Goal: Check status: Check status

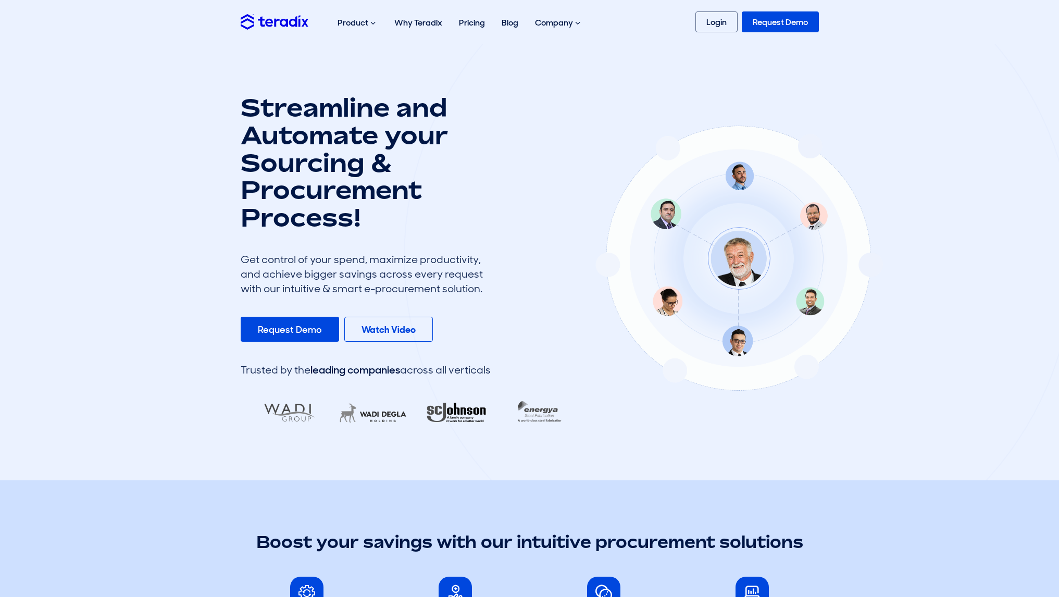
click at [723, 19] on link "Login" at bounding box center [716, 21] width 42 height 21
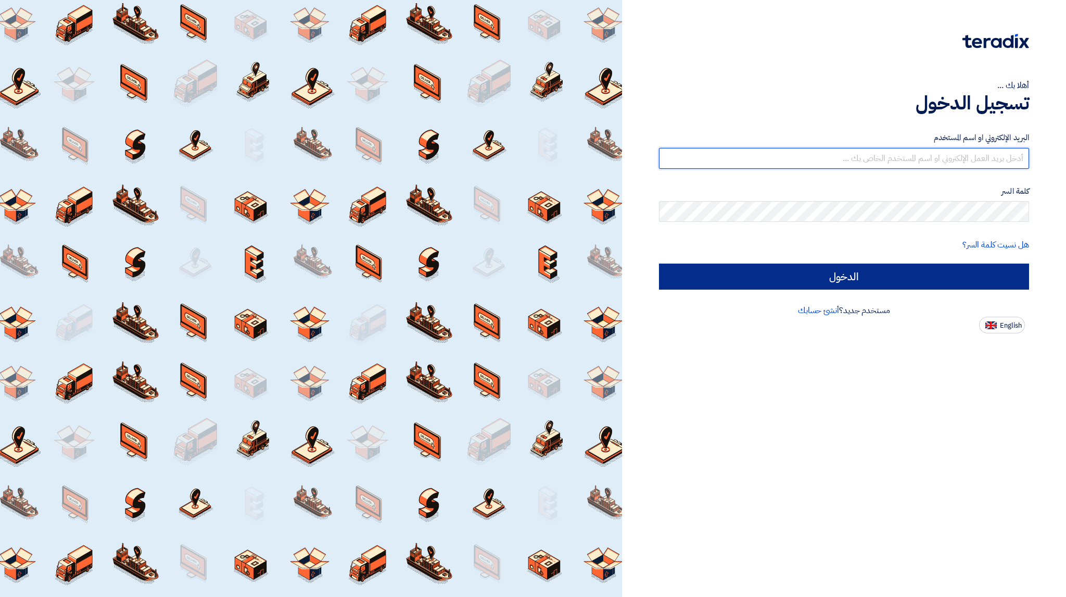
type input "[EMAIL_ADDRESS][DOMAIN_NAME]"
click at [882, 268] on input "الدخول" at bounding box center [844, 276] width 370 height 26
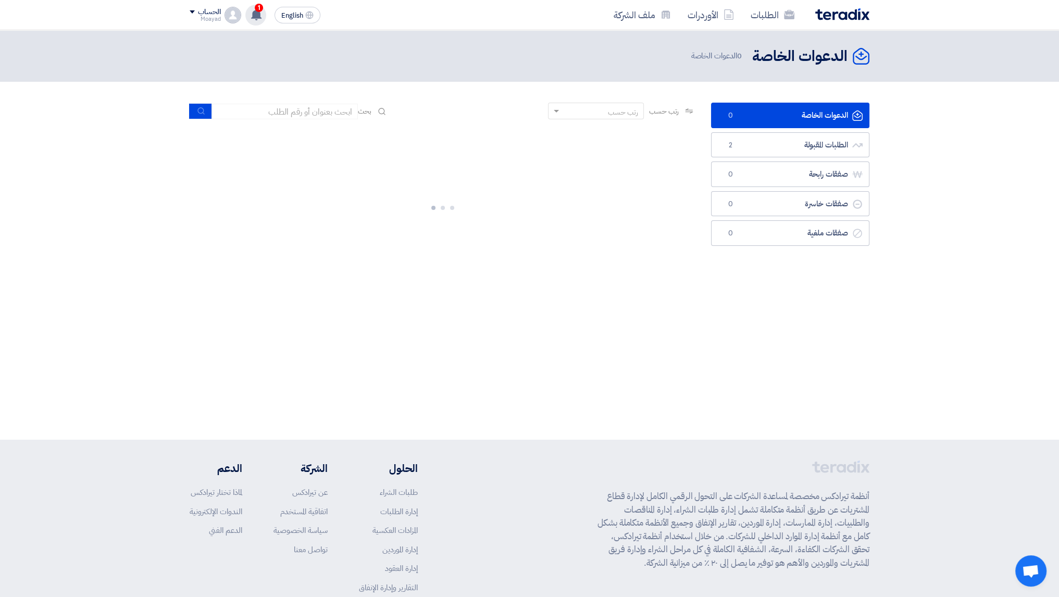
click at [258, 19] on icon at bounding box center [255, 14] width 11 height 11
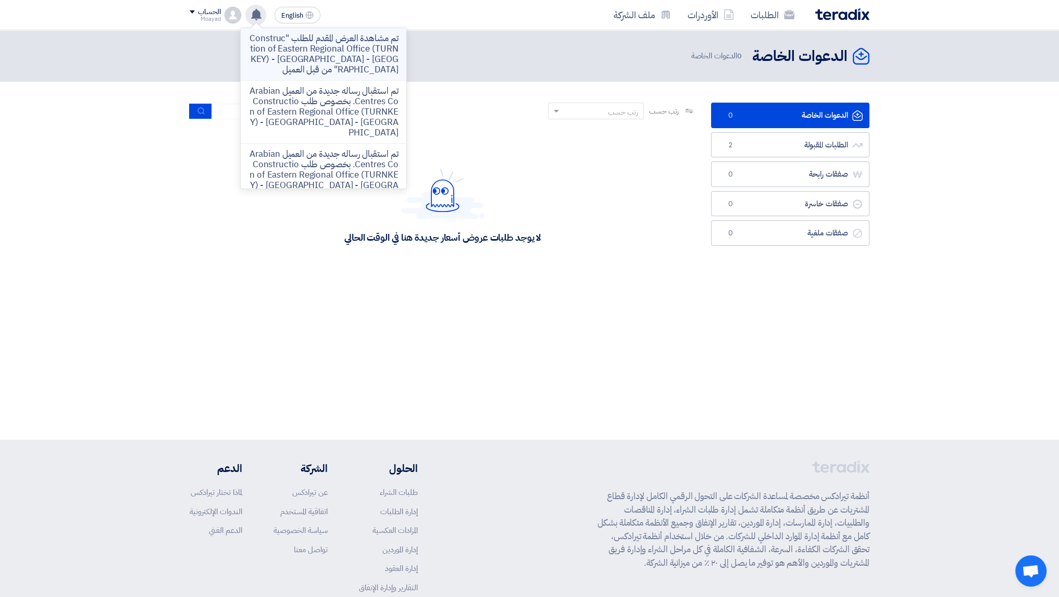
click at [301, 51] on p "تم مشاهدة العرض المقدم للطلب "Construction of Eastern Regional Office (TURNKEY)…" at bounding box center [323, 54] width 149 height 42
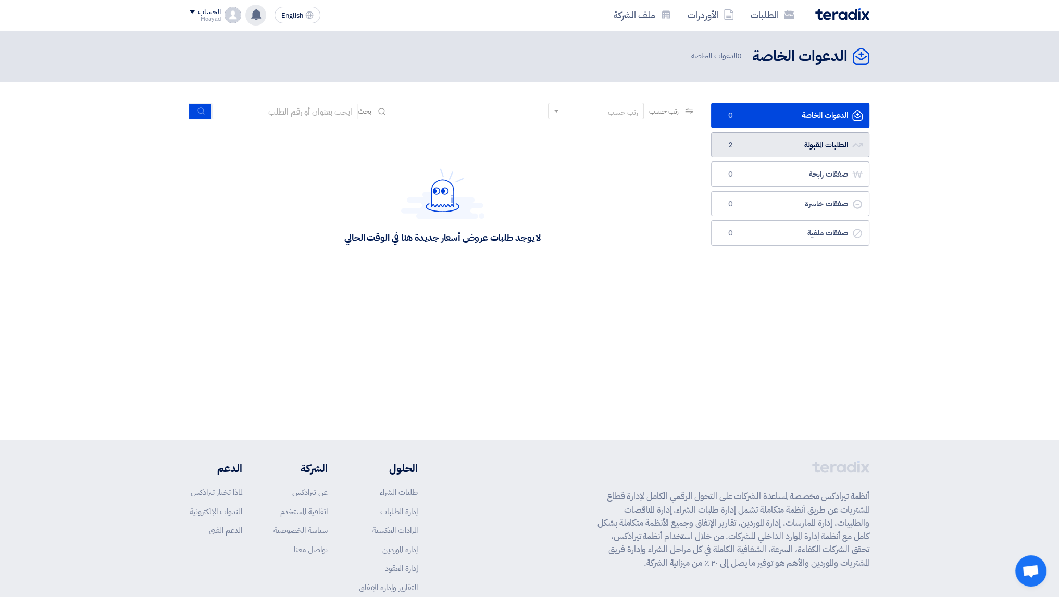
click at [754, 145] on link "الطلبات المقبولة الطلبات المقبولة 2" at bounding box center [790, 145] width 158 height 26
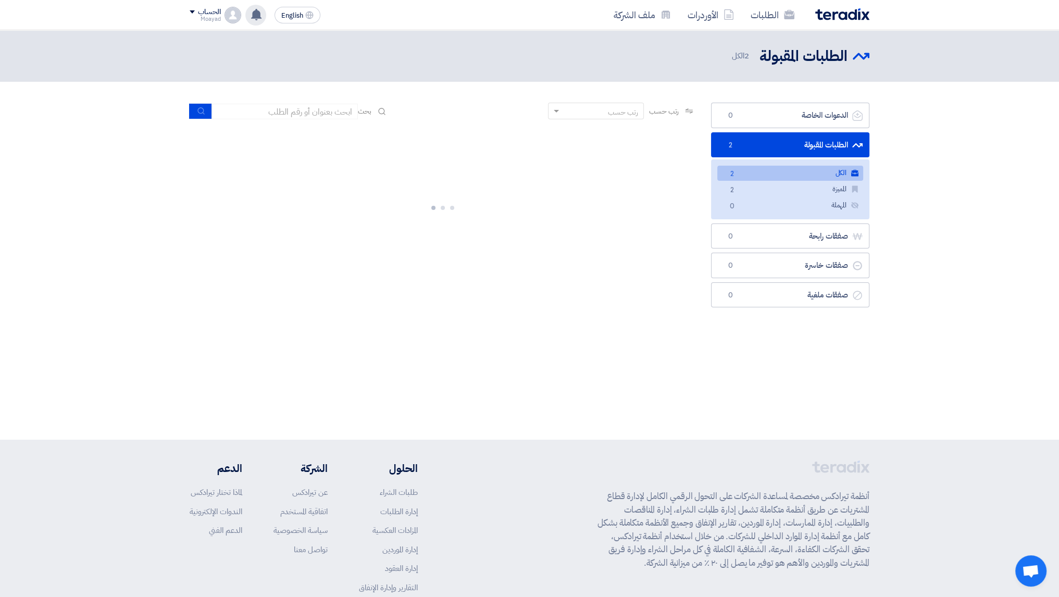
click at [810, 173] on link "الكل الكل 2" at bounding box center [790, 173] width 146 height 15
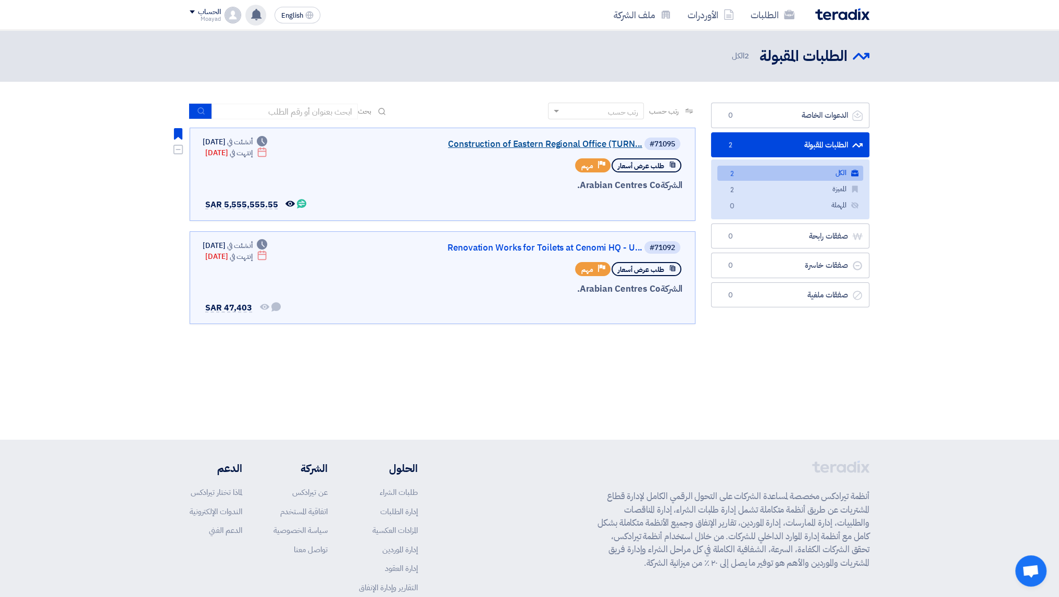
click at [578, 140] on link "Construction of Eastern Regional Office (TURN..." at bounding box center [538, 144] width 208 height 9
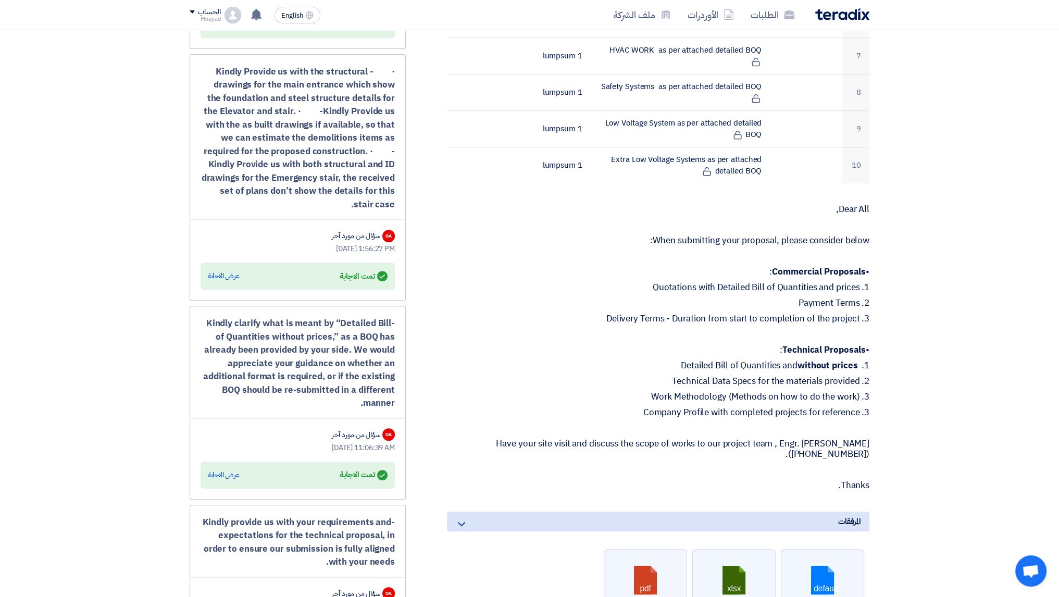
scroll to position [833, 0]
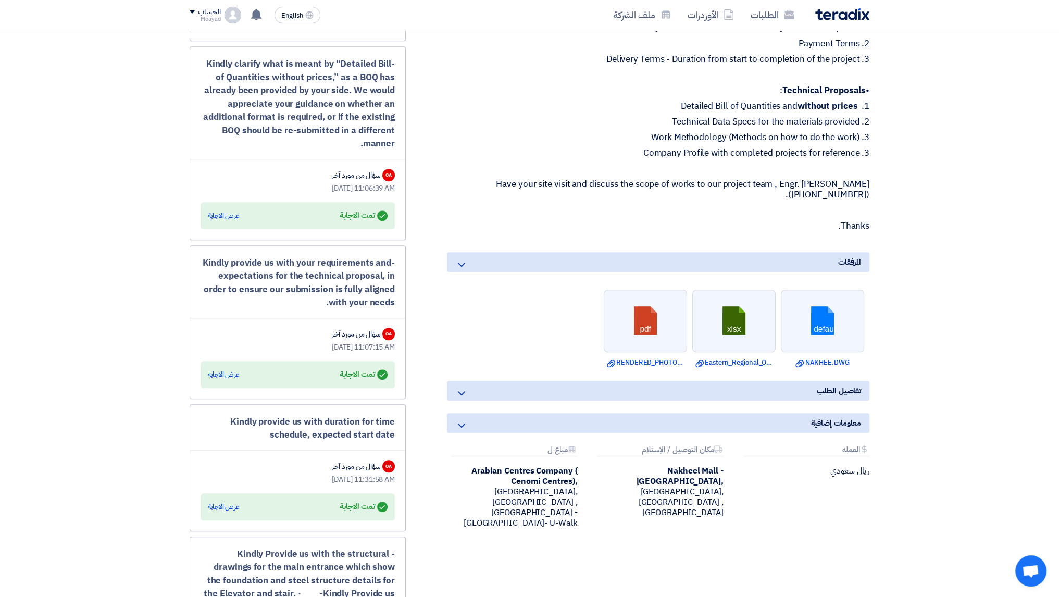
drag, startPoint x: 487, startPoint y: 372, endPoint x: 479, endPoint y: 395, distance: 24.6
click at [488, 381] on div "تفاصيل الطلب" at bounding box center [658, 391] width 422 height 20
click at [460, 387] on icon at bounding box center [461, 393] width 12 height 12
click at [466, 419] on icon at bounding box center [461, 425] width 12 height 12
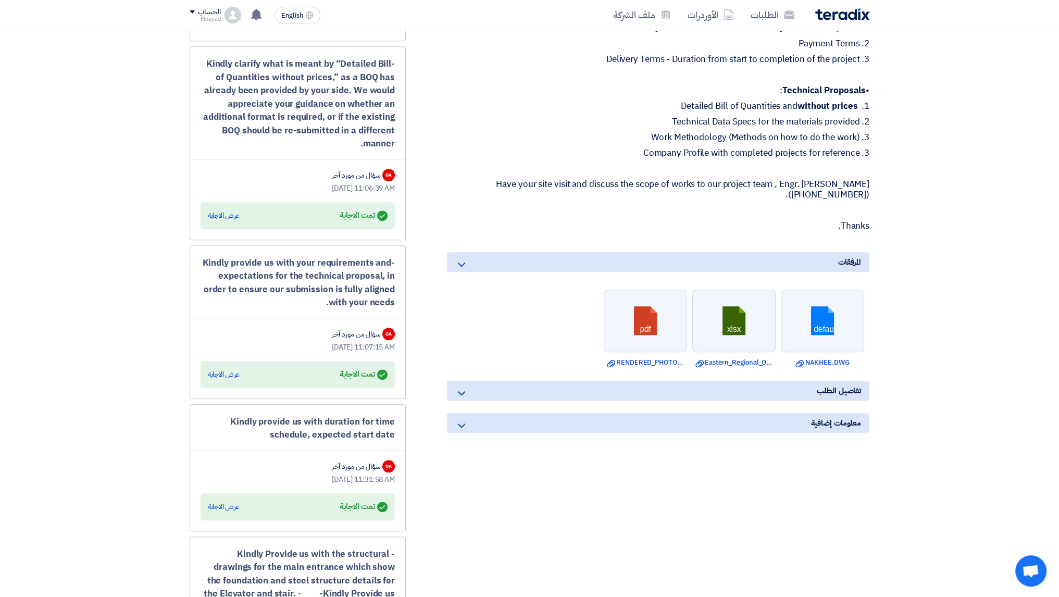
click at [460, 387] on icon at bounding box center [461, 393] width 12 height 12
click at [463, 419] on icon at bounding box center [461, 425] width 12 height 12
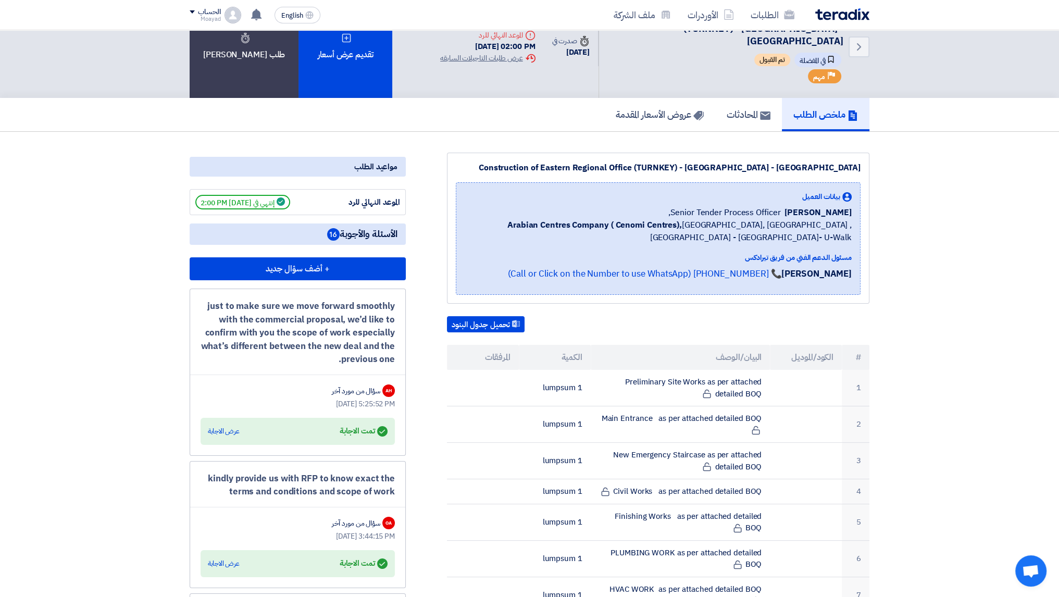
scroll to position [0, 0]
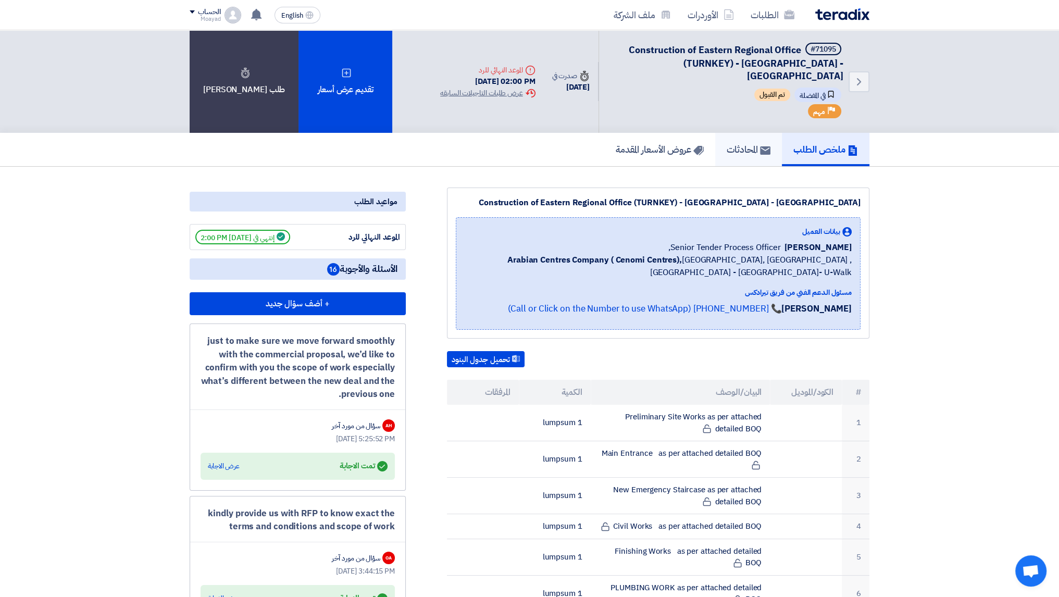
click at [718, 138] on link "المحادثات" at bounding box center [748, 149] width 67 height 33
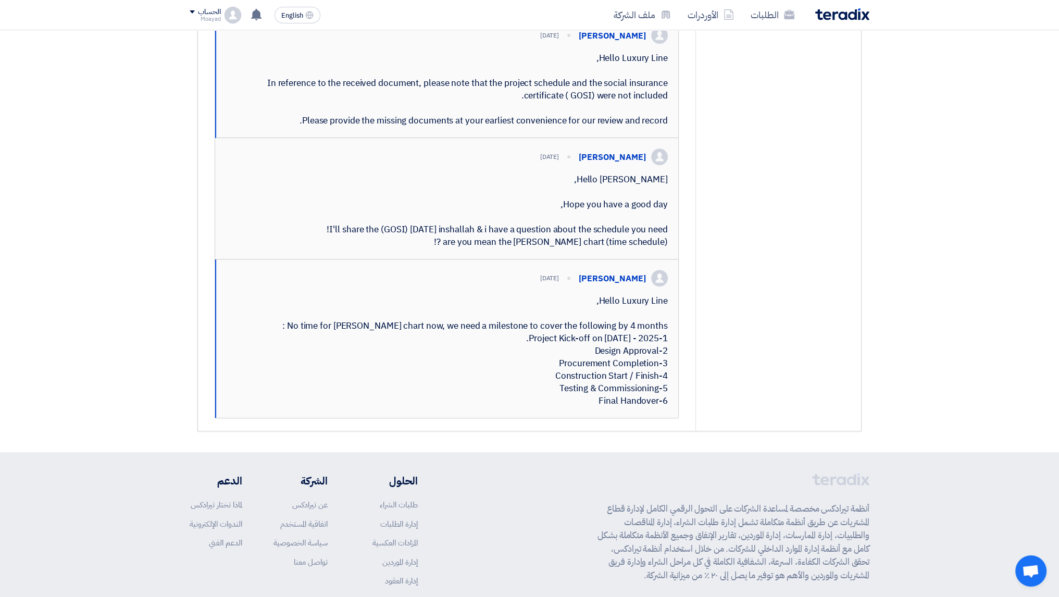
scroll to position [677, 0]
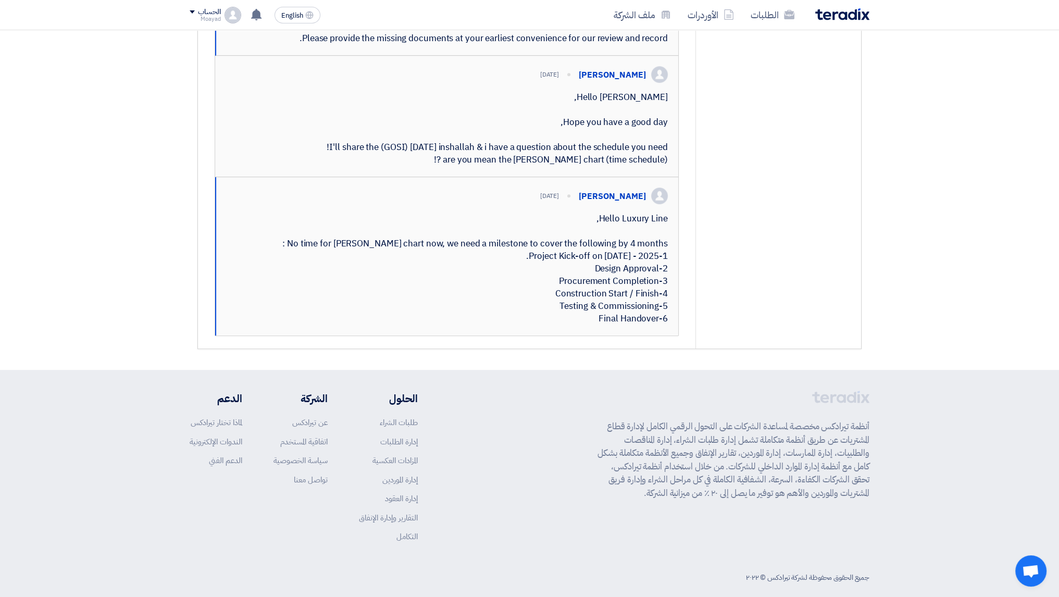
click at [556, 325] on div "Hello Luxury Line, No time for [PERSON_NAME] chart now, we need a milestone to …" at bounding box center [447, 268] width 441 height 112
click at [571, 325] on div "Hello Luxury Line, No time for [PERSON_NAME] chart now, we need a milestone to …" at bounding box center [447, 268] width 441 height 112
click at [621, 325] on div "Hello Luxury Line, No time for [PERSON_NAME] chart now, we need a milestone to …" at bounding box center [447, 268] width 441 height 112
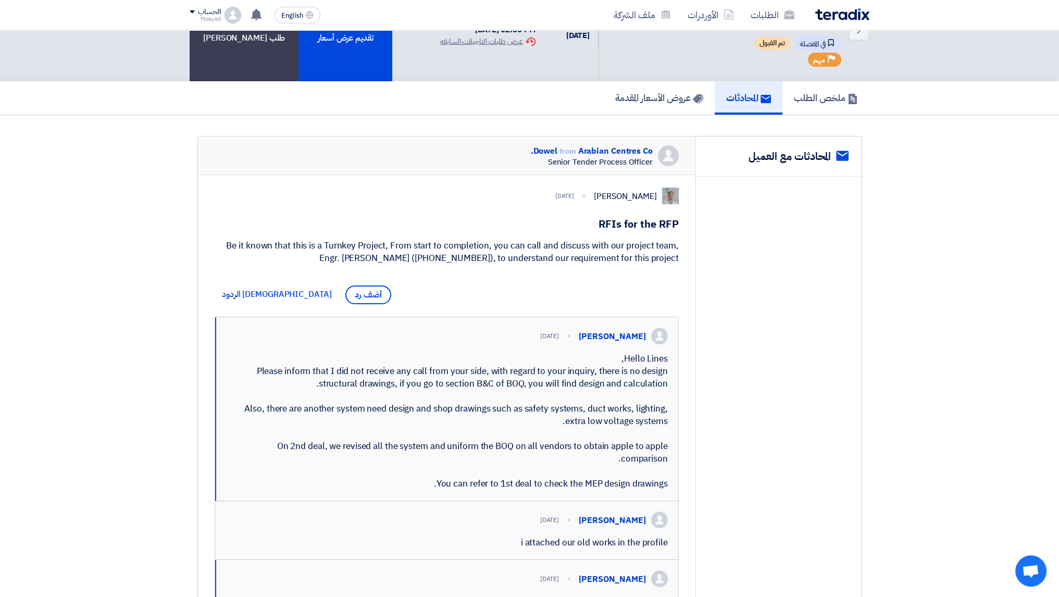
scroll to position [0, 0]
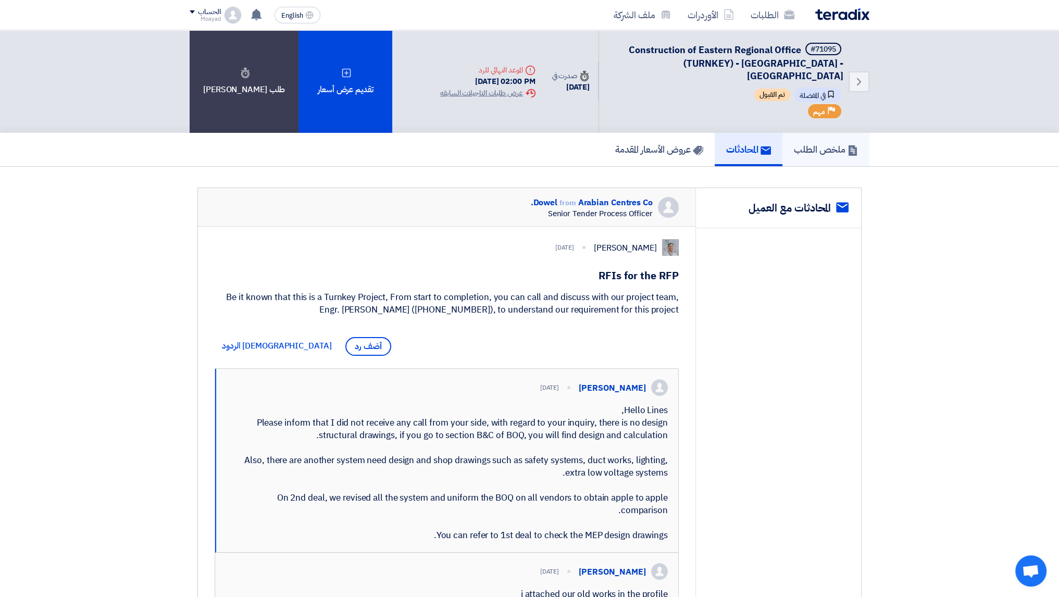
drag, startPoint x: 812, startPoint y: 142, endPoint x: 804, endPoint y: 139, distance: 9.1
click at [812, 143] on h5 "ملخص الطلب" at bounding box center [826, 149] width 64 height 12
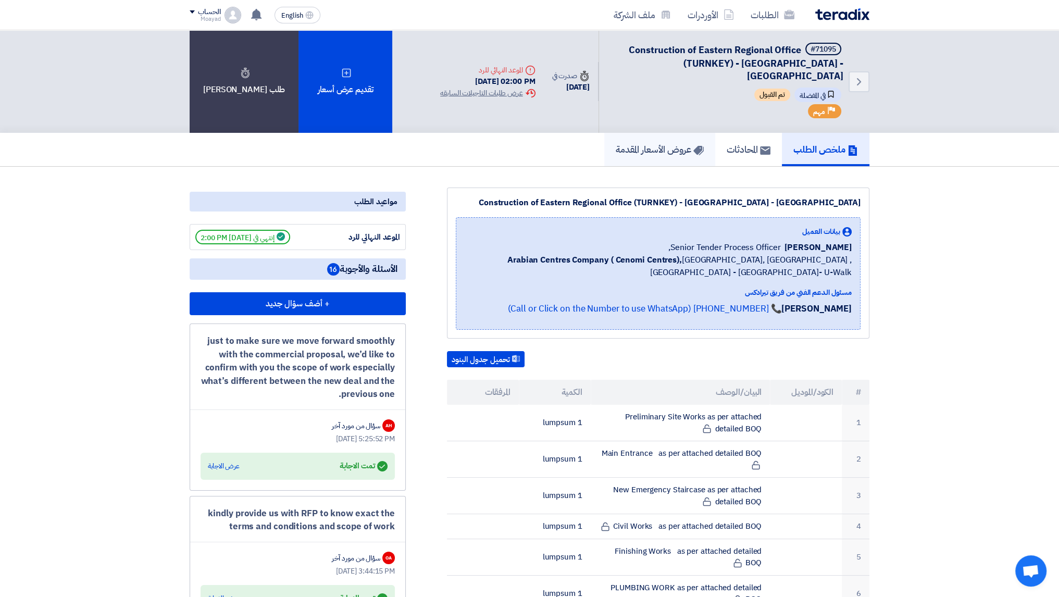
click at [693, 146] on link "عروض الأسعار المقدمة" at bounding box center [659, 149] width 111 height 33
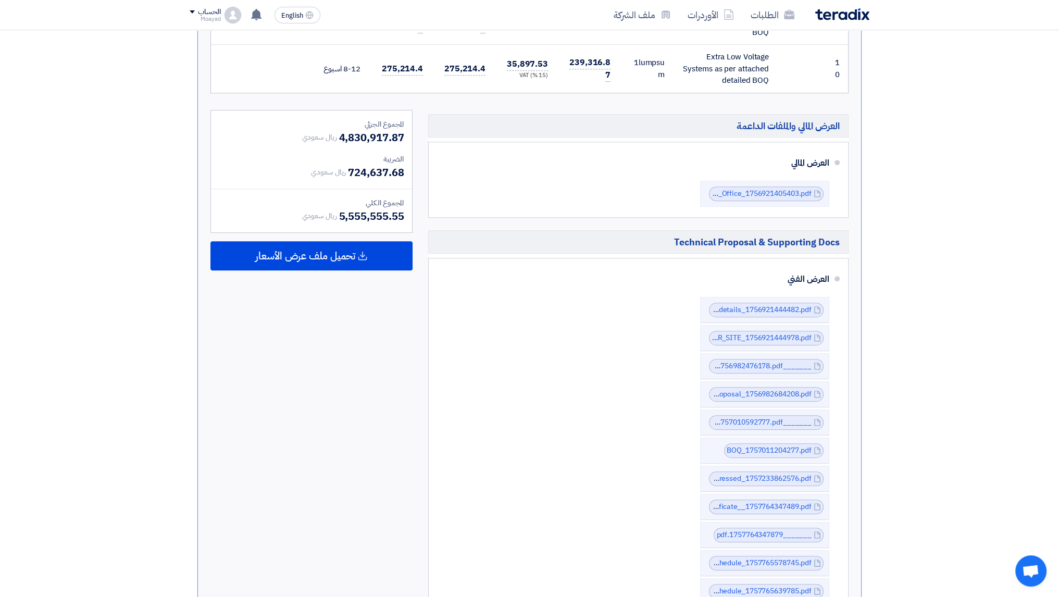
scroll to position [937, 0]
